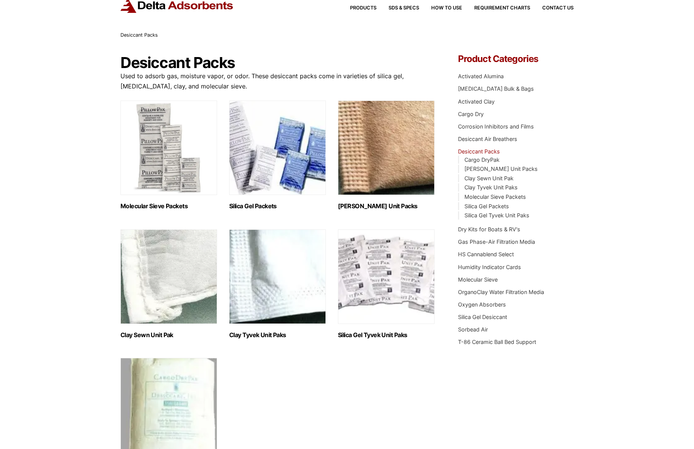
scroll to position [38, 0]
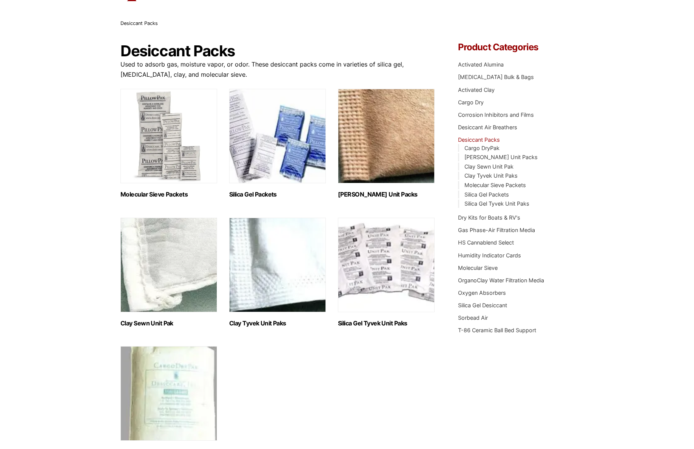
click at [248, 181] on img "Visit product category Silica Gel Packets" at bounding box center [277, 136] width 97 height 94
click at [254, 323] on h2 "Clay Tyvek Unit Paks (8)" at bounding box center [277, 322] width 97 height 7
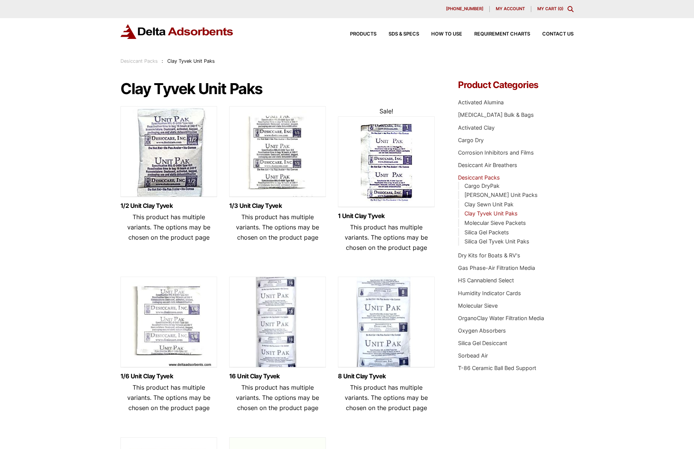
click at [371, 229] on span "This product has multiple variants. The options may be chosen on the product pa…" at bounding box center [386, 237] width 83 height 28
click at [364, 216] on link "1 Unit Clay Tyvek" at bounding box center [386, 216] width 97 height 6
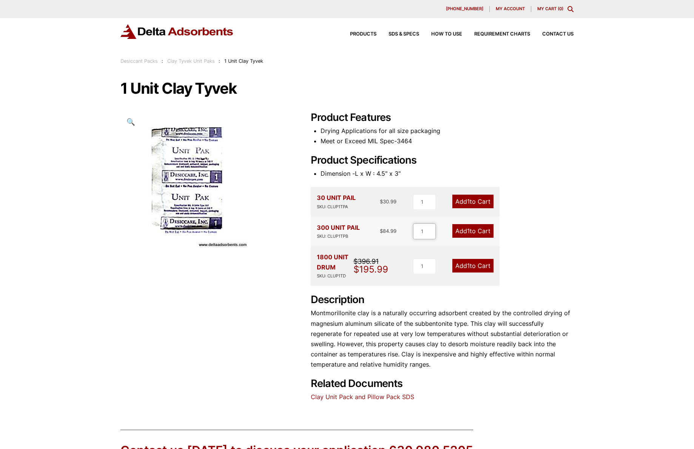
click at [426, 232] on input "1" at bounding box center [424, 231] width 23 height 16
type input "2"
click at [430, 229] on input "2" at bounding box center [423, 231] width 23 height 16
click at [458, 234] on link "Add 2 to Cart" at bounding box center [472, 231] width 42 height 14
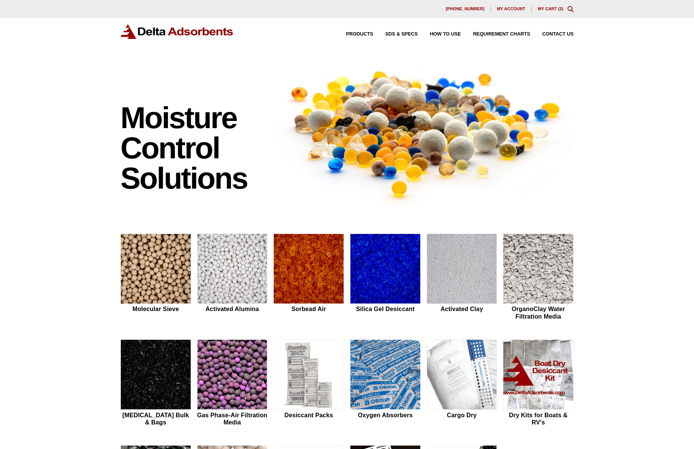
click at [550, 9] on link "My Cart ( 2 )" at bounding box center [551, 8] width 26 height 5
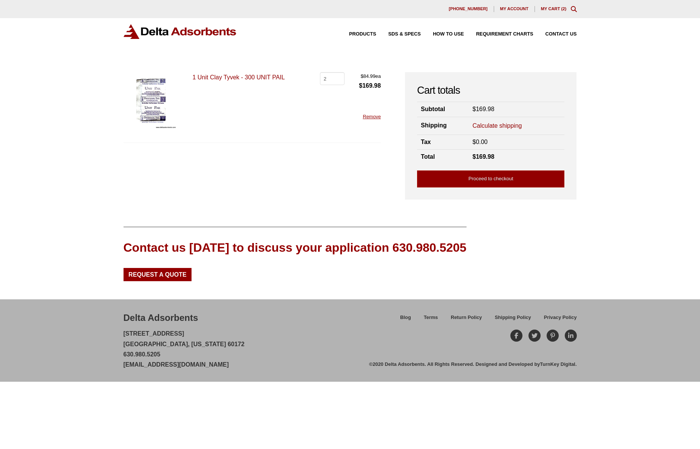
click at [142, 108] on img at bounding box center [150, 101] width 55 height 58
